Goal: Navigation & Orientation: Go to known website

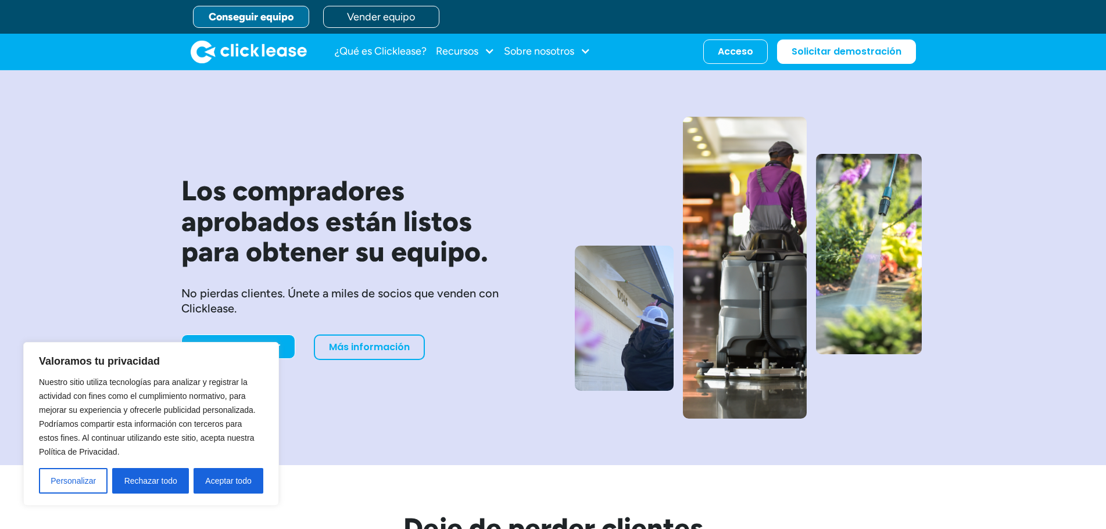
click at [275, 25] on link "Conseguir equipo" at bounding box center [251, 17] width 116 height 22
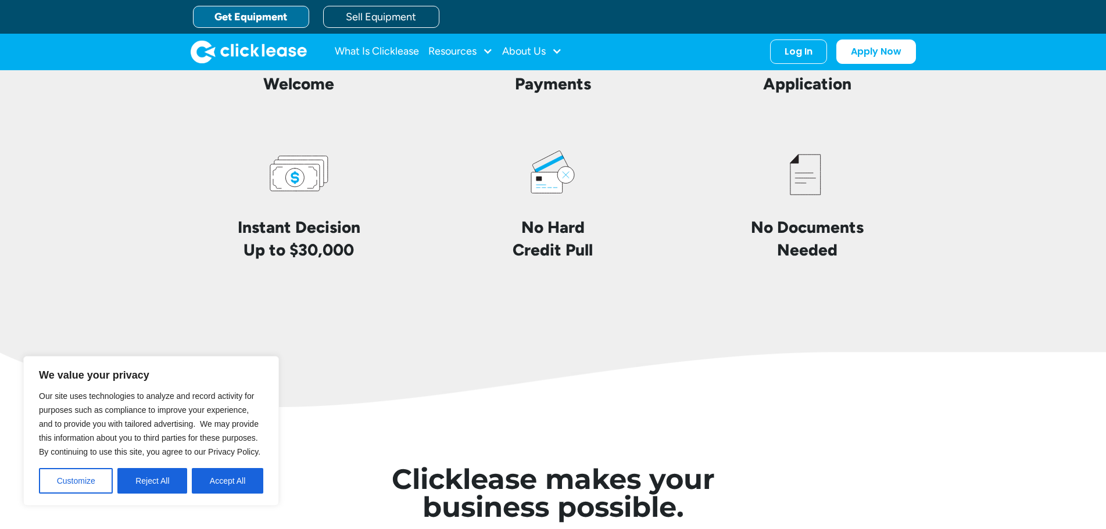
scroll to position [2590, 0]
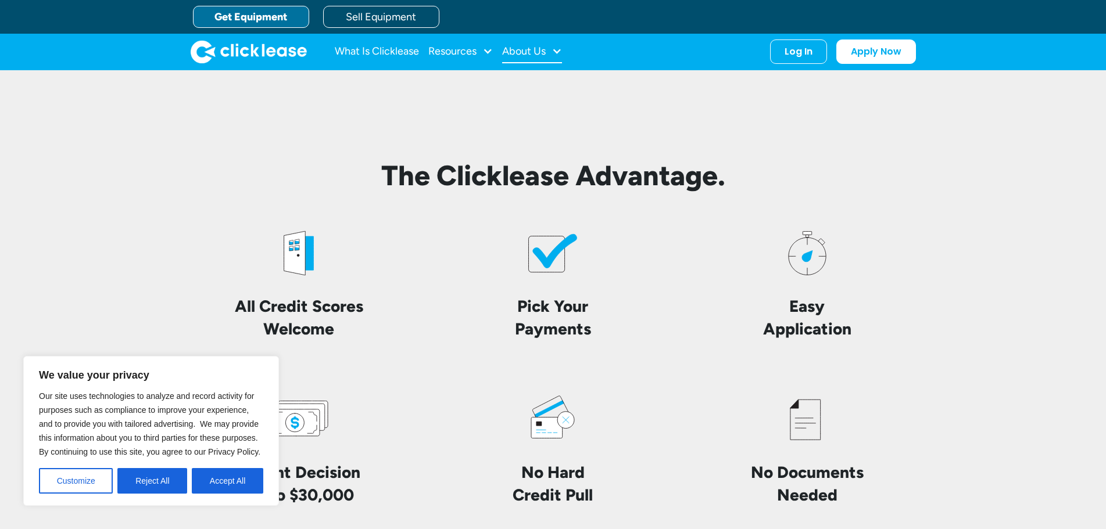
click at [554, 44] on div "About Us" at bounding box center [532, 51] width 60 height 23
click at [486, 46] on div at bounding box center [487, 51] width 10 height 10
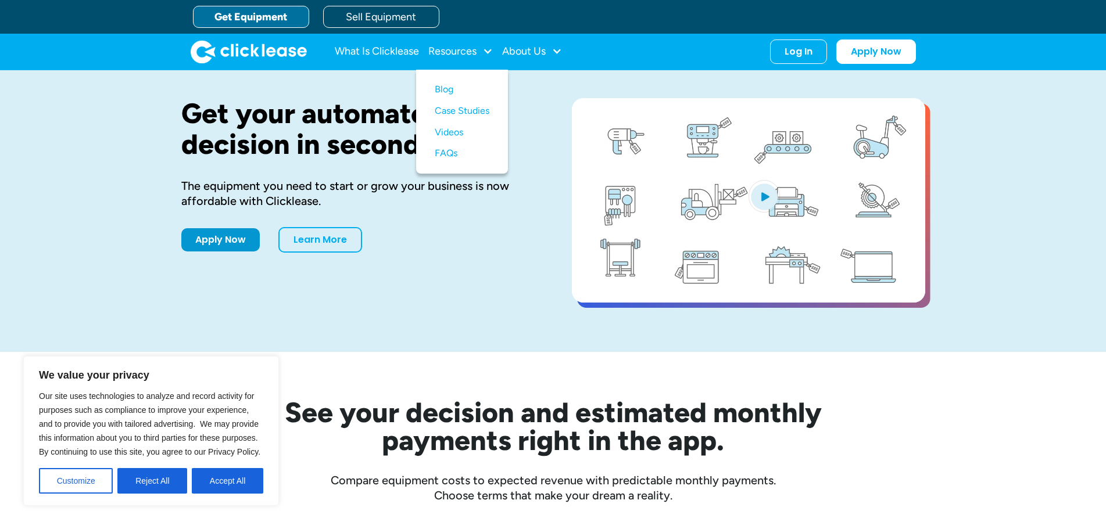
scroll to position [0, 0]
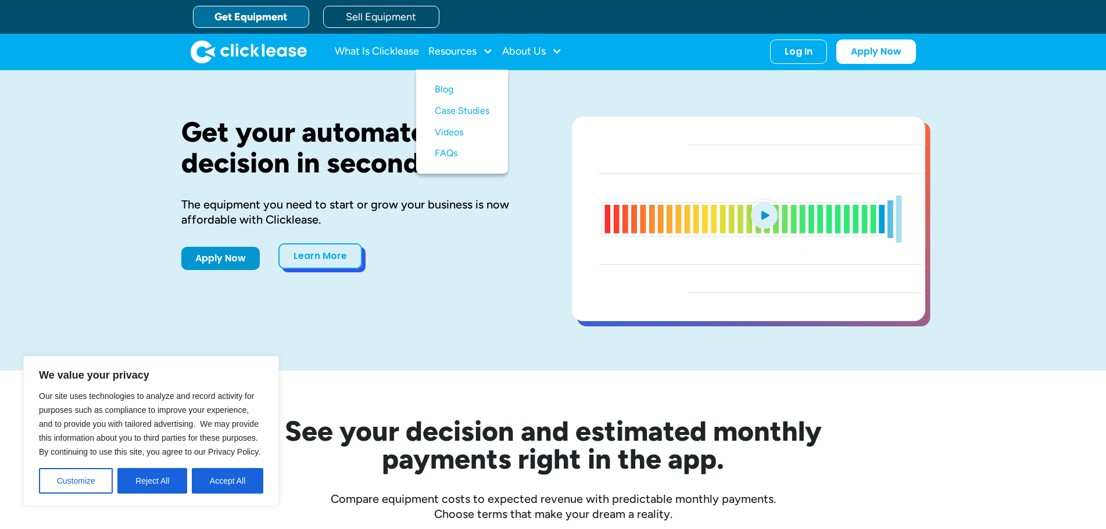
click at [312, 266] on link "Learn More" at bounding box center [320, 257] width 84 height 26
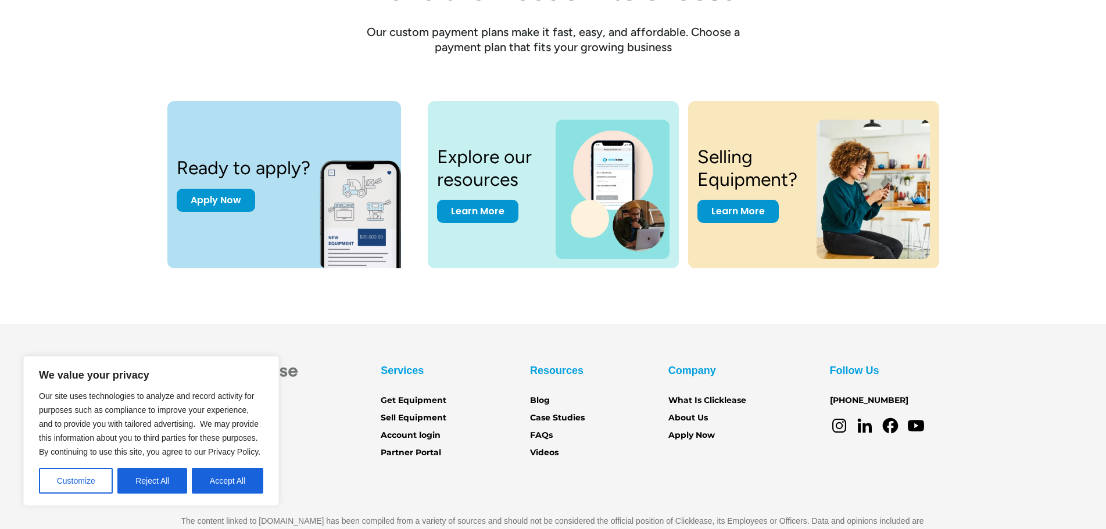
scroll to position [1612, 0]
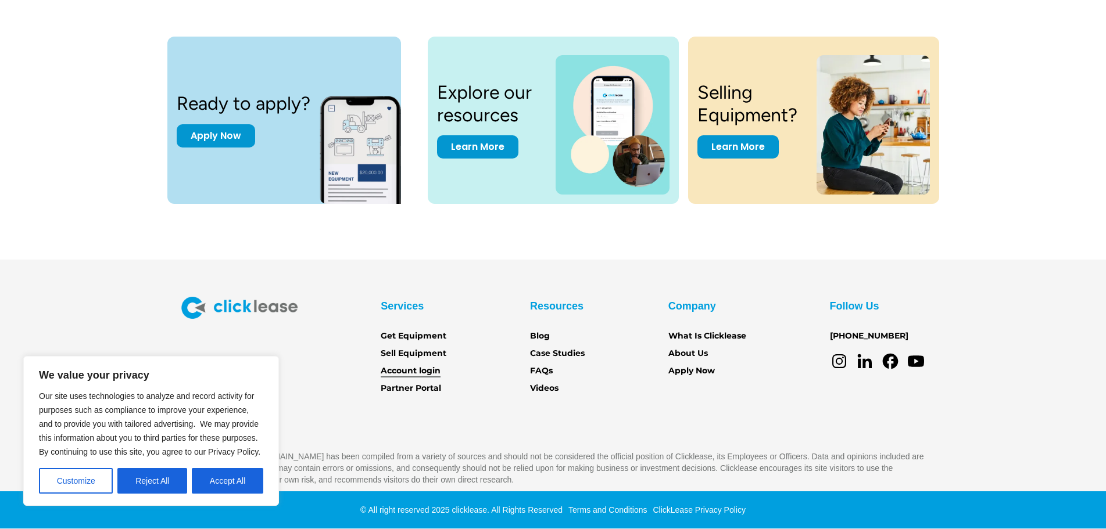
click at [398, 371] on link "Account login" at bounding box center [411, 371] width 60 height 13
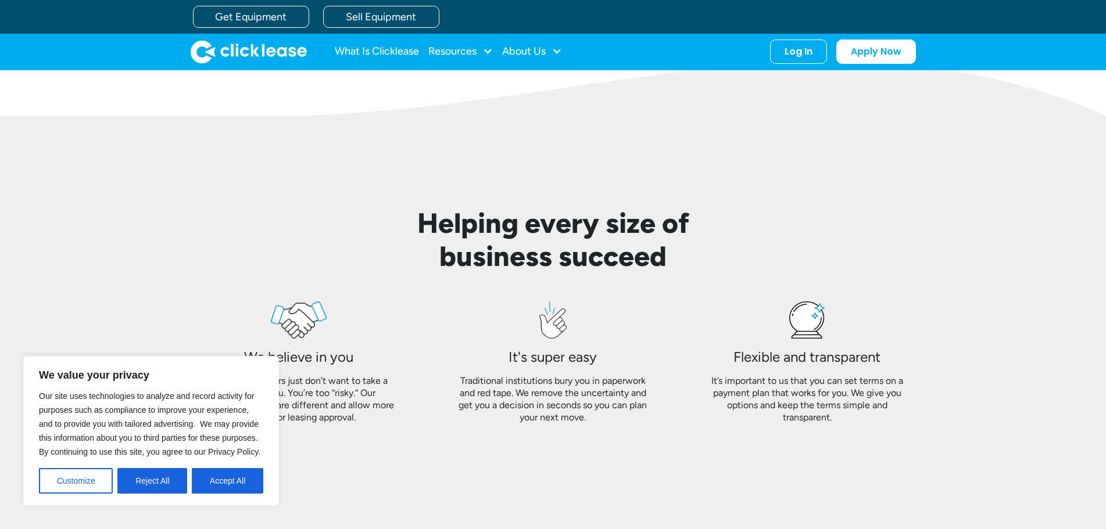
scroll to position [857, 0]
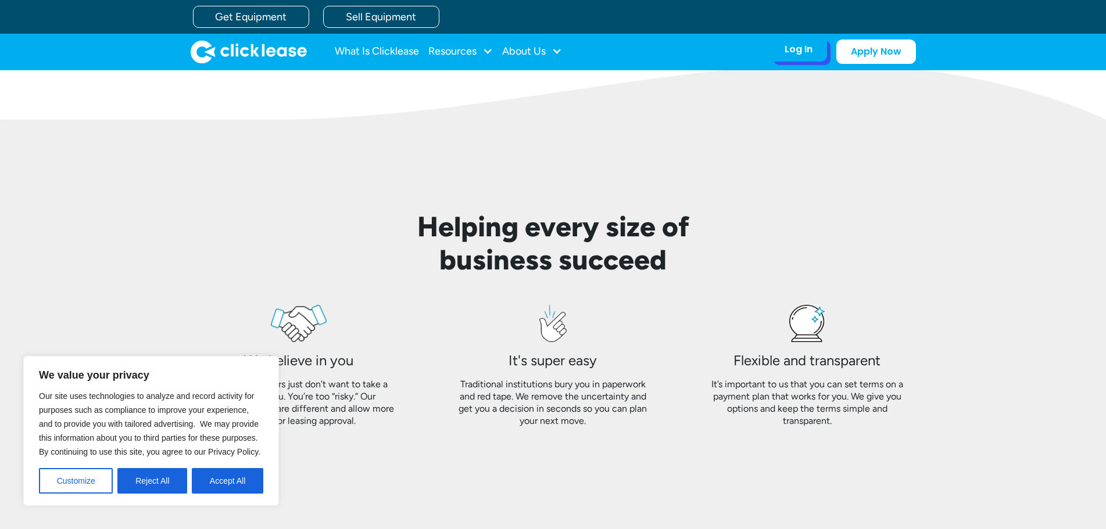
click at [820, 46] on div "Log In Account login I use Clicklease to get my equipment Partner Portal I offe…" at bounding box center [798, 49] width 57 height 24
click at [789, 60] on div "Log In Account login I use Clicklease to get my equipment Partner Portal I offe…" at bounding box center [798, 49] width 57 height 24
click at [790, 52] on div "Log In" at bounding box center [799, 50] width 28 height 12
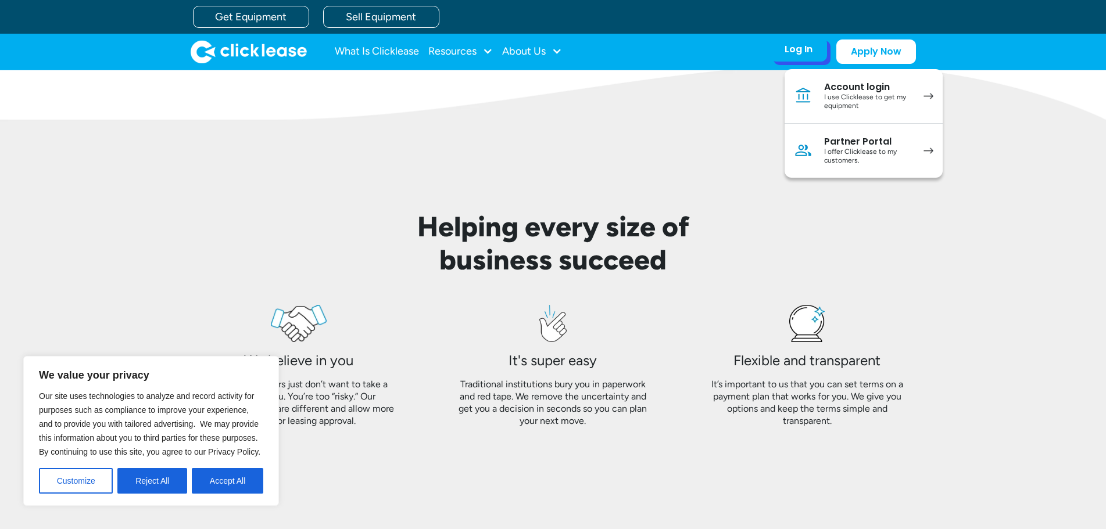
click at [840, 102] on div "I use Clicklease to get my equipment" at bounding box center [868, 102] width 88 height 18
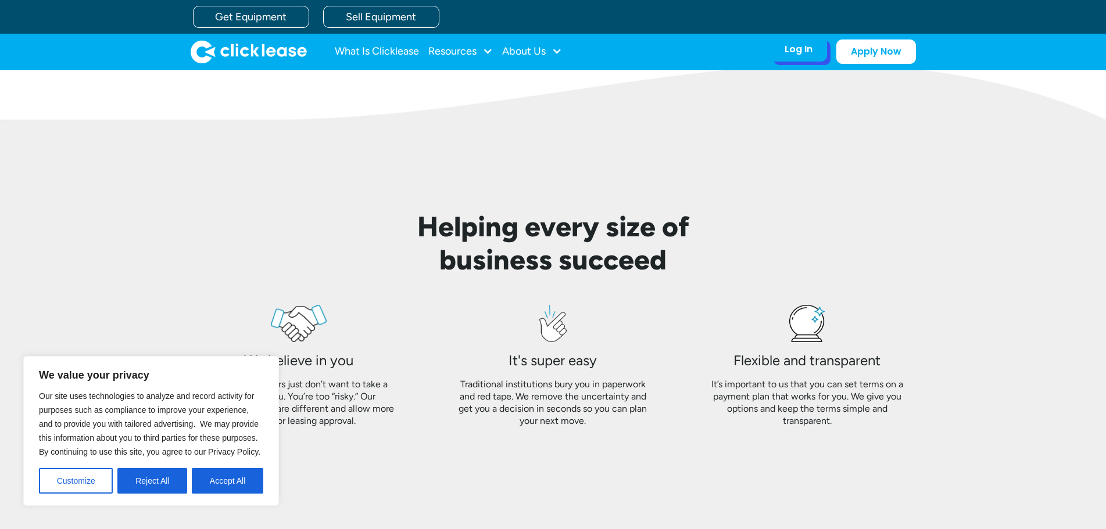
click at [800, 49] on div "Log In" at bounding box center [799, 50] width 28 height 12
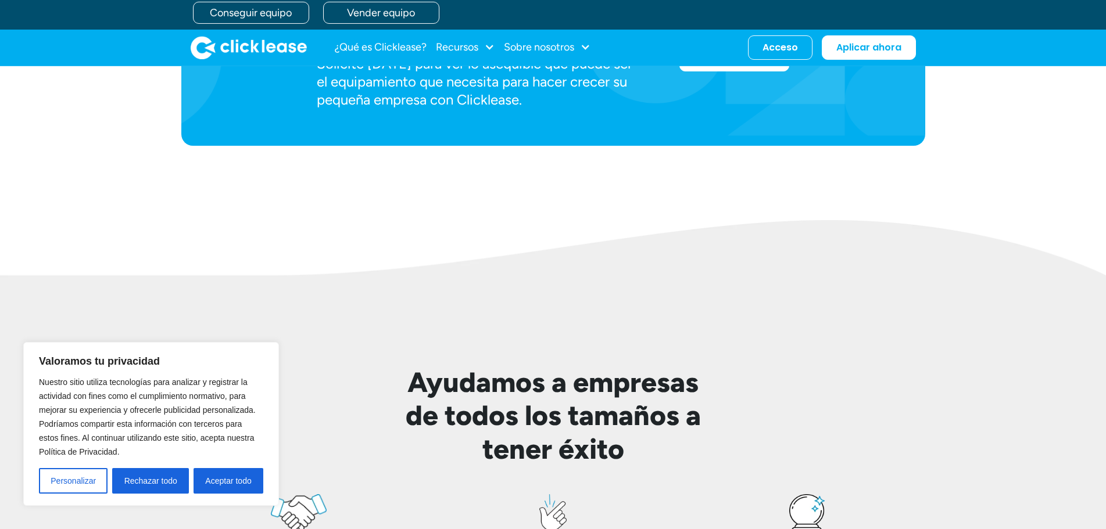
scroll to position [581, 0]
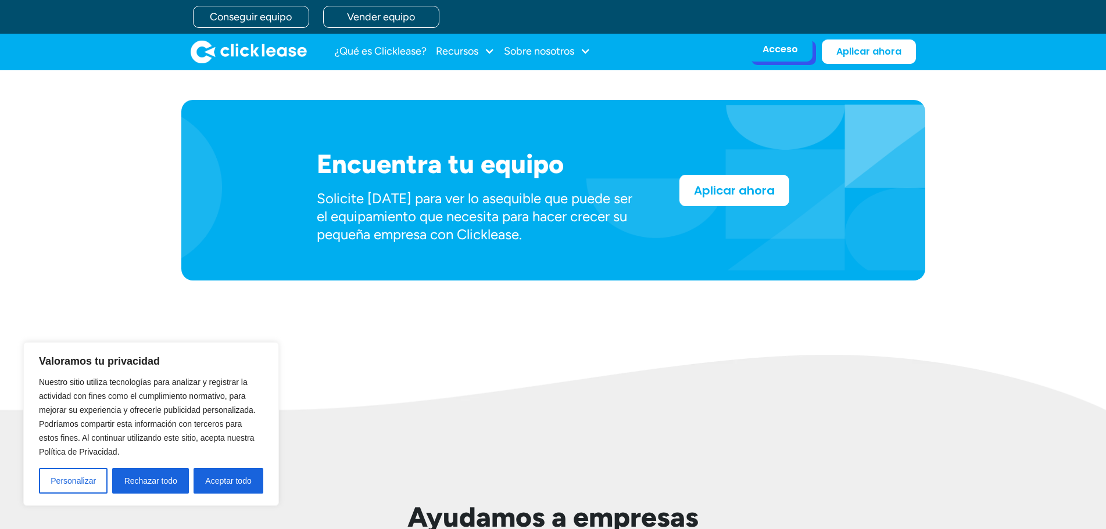
click at [789, 50] on font "Acceso" at bounding box center [779, 48] width 35 height 13
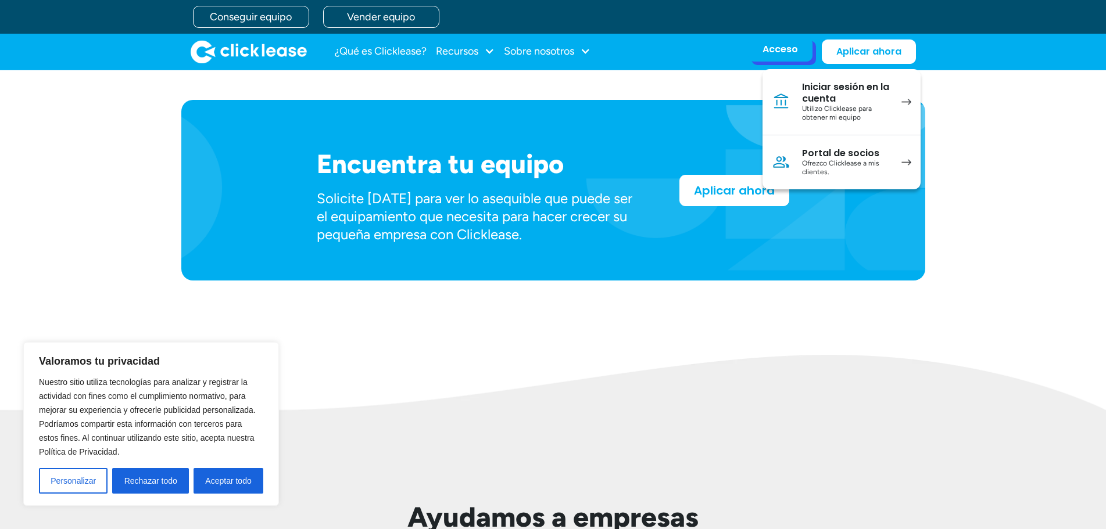
click at [818, 155] on font "Portal de socios" at bounding box center [840, 152] width 77 height 13
